Goal: Information Seeking & Learning: Stay updated

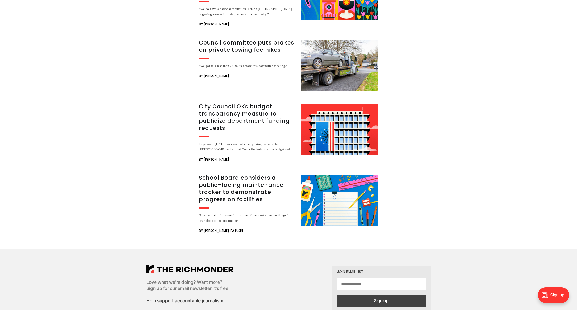
scroll to position [927, 0]
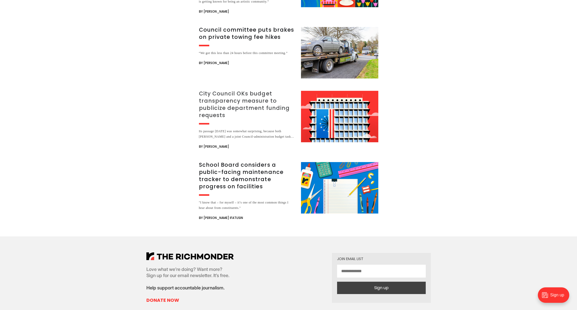
click at [237, 90] on h3 "City Council OKs budget transparency measure to publicize department funding re…" at bounding box center [247, 104] width 96 height 29
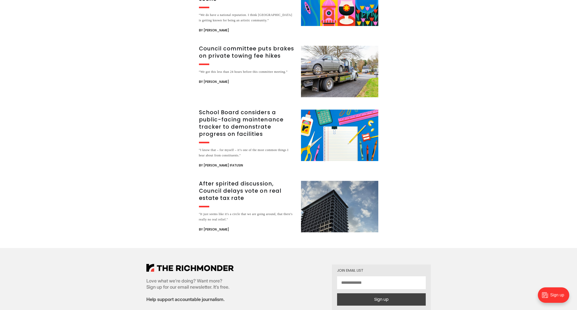
scroll to position [978, 0]
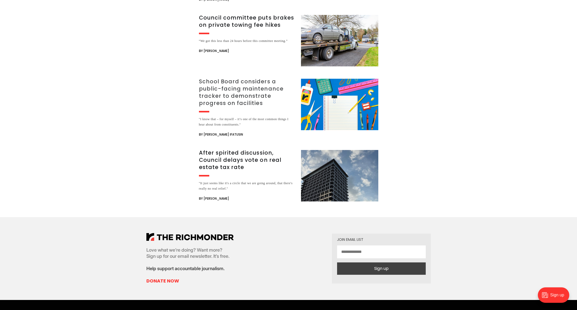
click at [237, 82] on h3 "School Board considers a public-facing maintenance tracker to demonstrate progr…" at bounding box center [247, 92] width 96 height 29
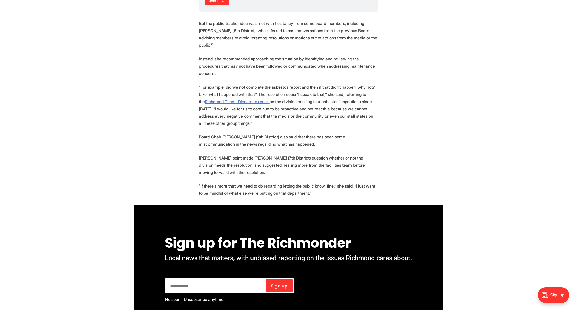
scroll to position [618, 0]
